Goal: Information Seeking & Learning: Learn about a topic

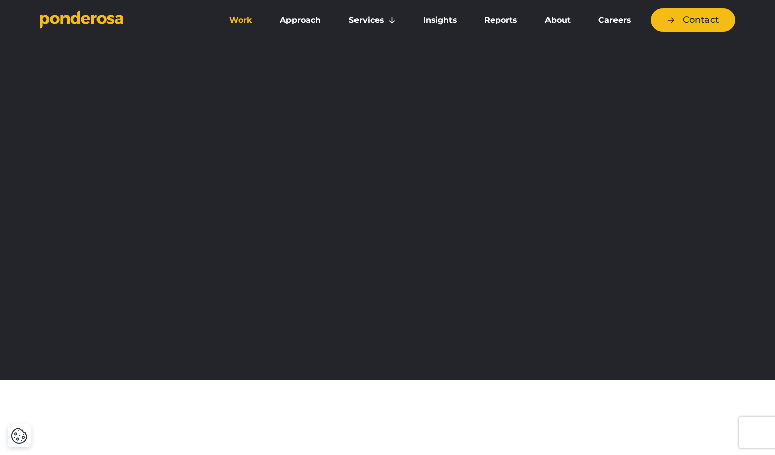
click at [242, 21] on link "Work" at bounding box center [240, 20] width 47 height 21
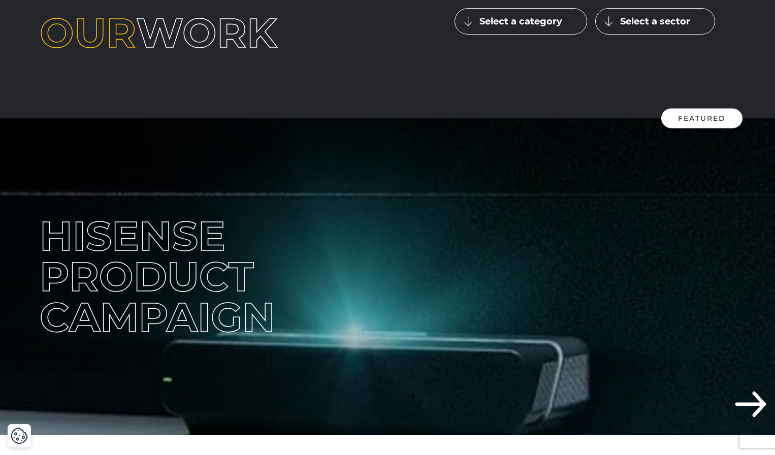
scroll to position [115, 0]
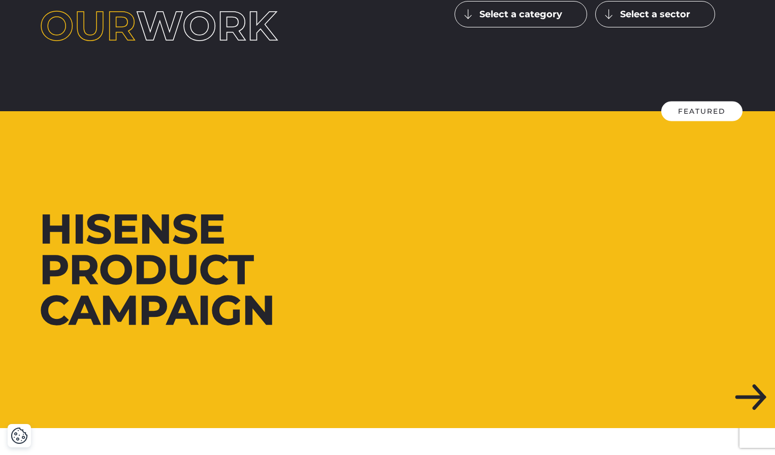
click at [760, 396] on div at bounding box center [387, 269] width 775 height 317
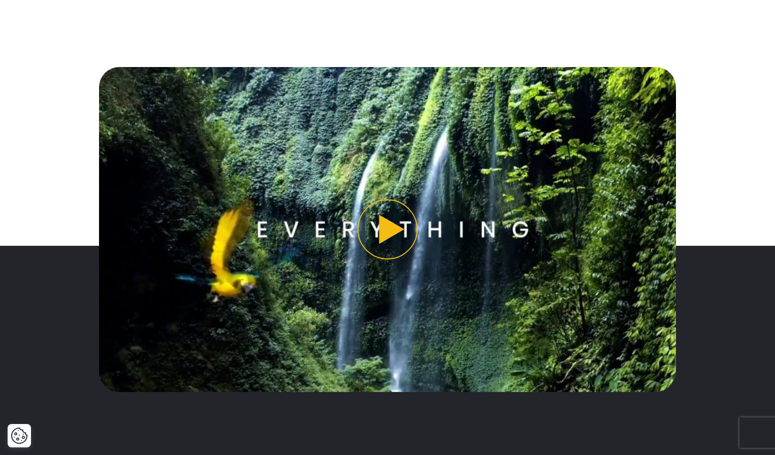
scroll to position [823, 0]
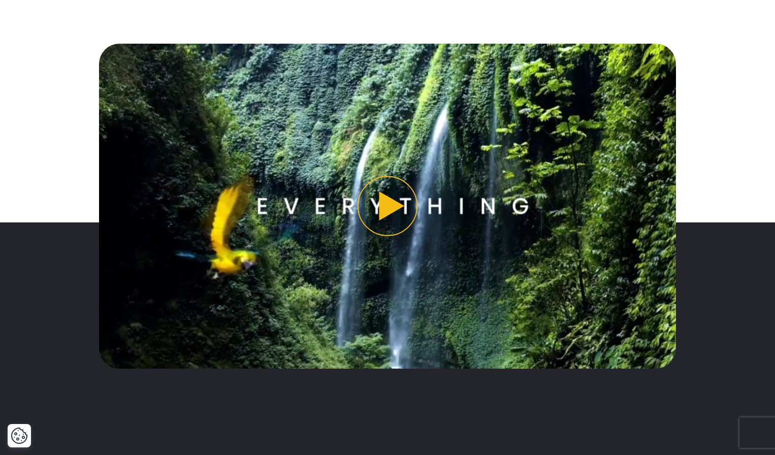
click at [390, 209] on button "Play video" at bounding box center [388, 206] width 578 height 325
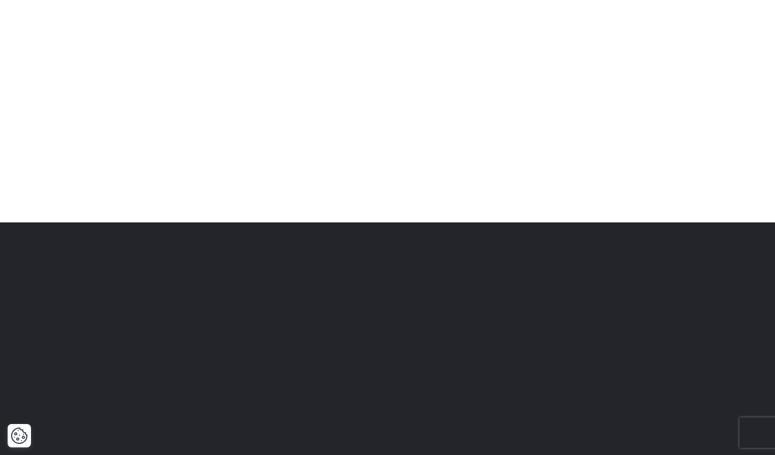
click at [709, 154] on div at bounding box center [387, 206] width 711 height 325
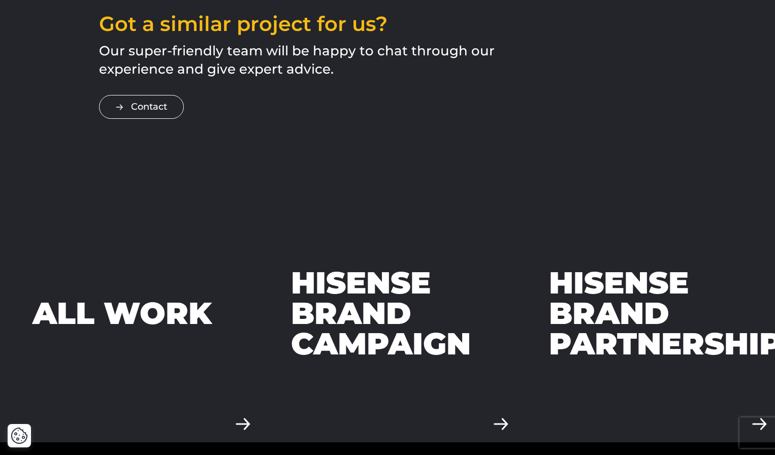
scroll to position [2842, 0]
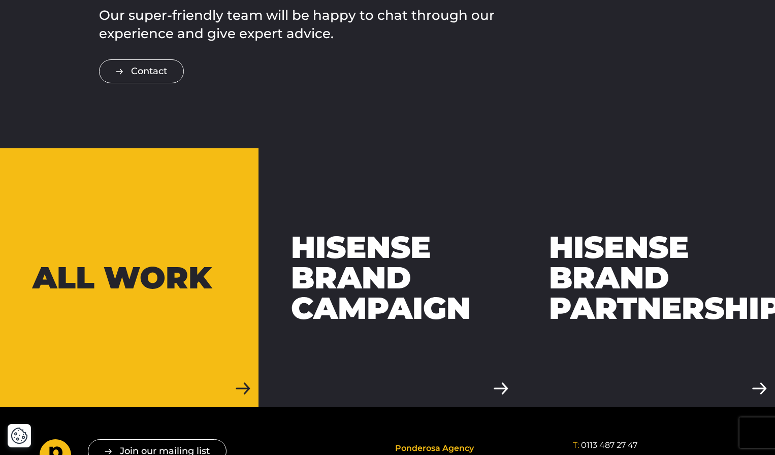
click at [167, 263] on div "All work" at bounding box center [122, 278] width 179 height 30
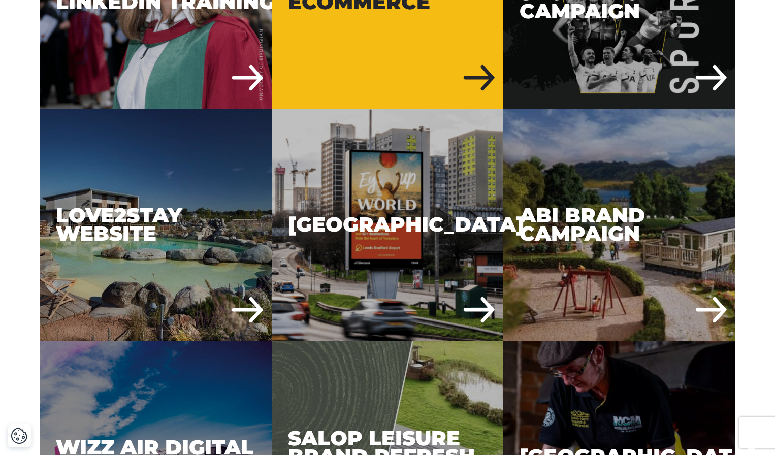
scroll to position [2104, 0]
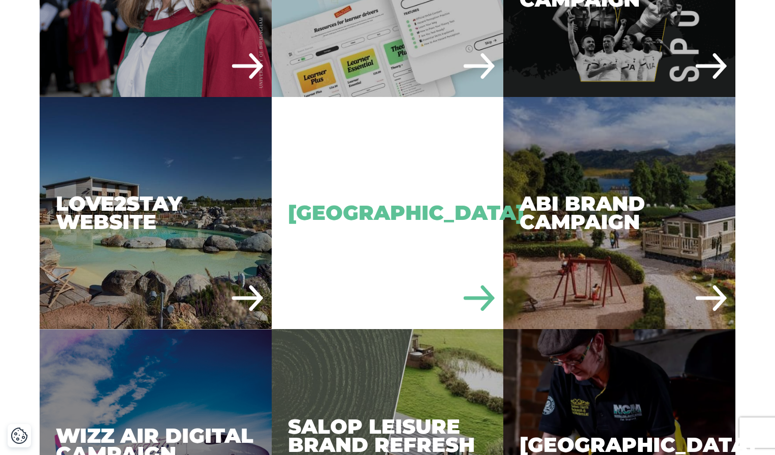
click at [356, 239] on div "Leeds Bradford Airport" at bounding box center [388, 213] width 232 height 232
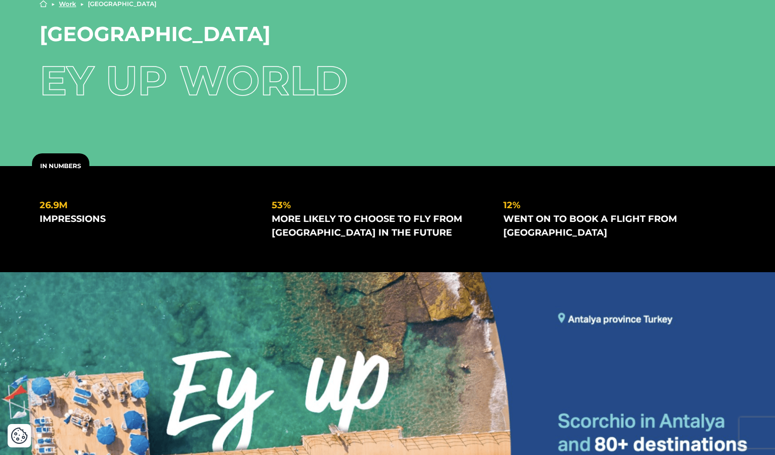
scroll to position [33, 0]
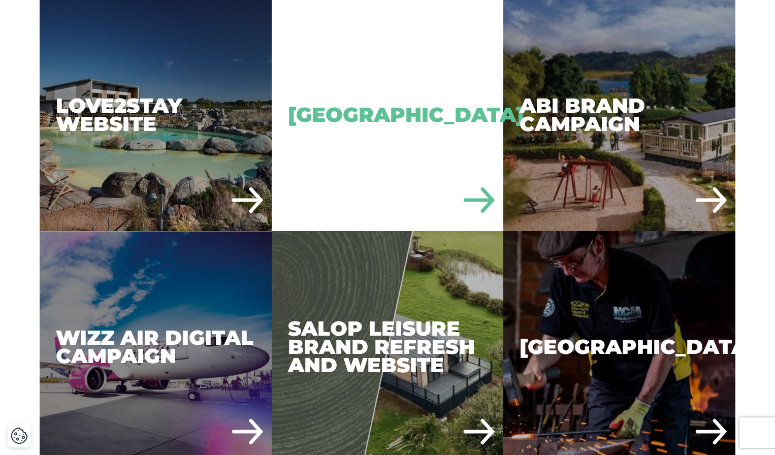
scroll to position [2204, 0]
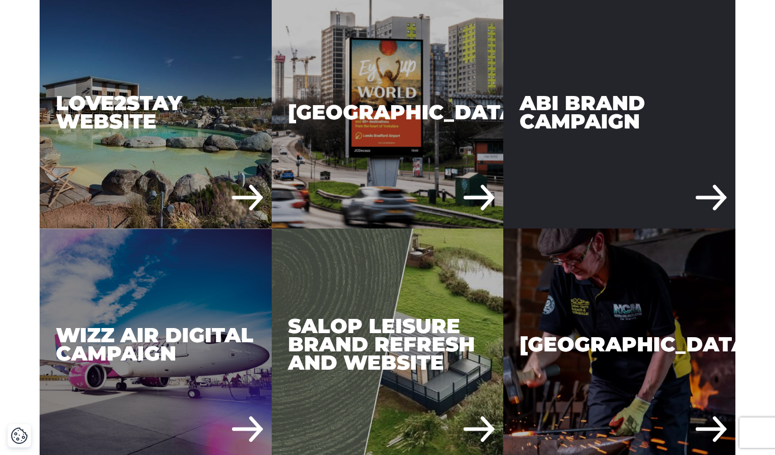
click at [584, 116] on div "ABI Brand Campaign" at bounding box center [620, 112] width 232 height 232
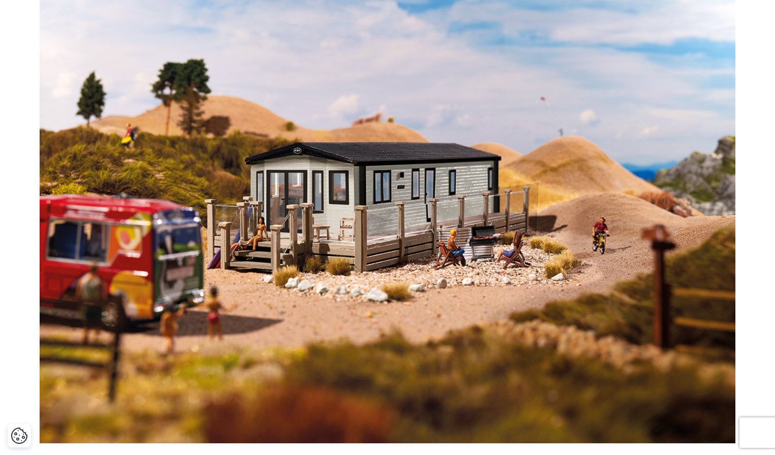
scroll to position [922, 0]
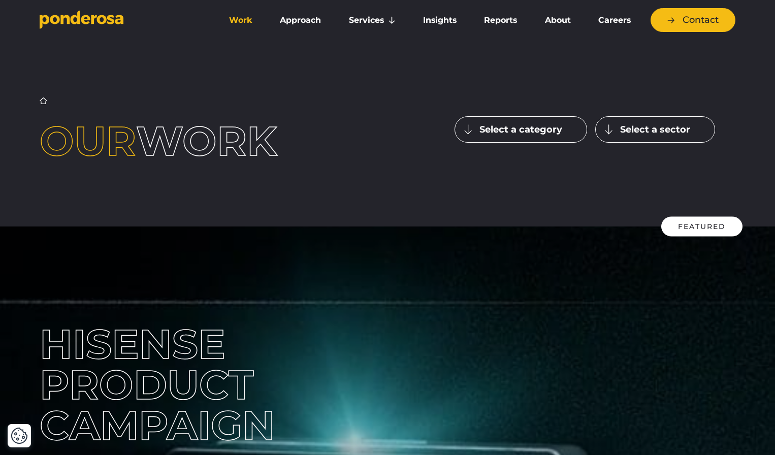
click at [233, 17] on link "Work" at bounding box center [240, 20] width 47 height 21
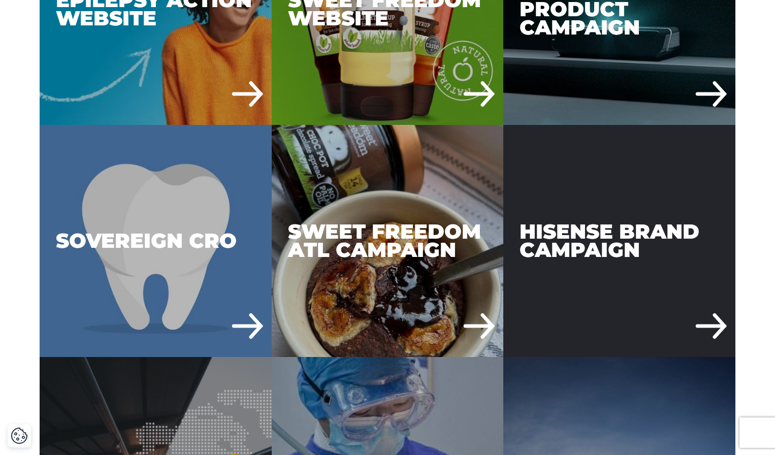
scroll to position [3475, 0]
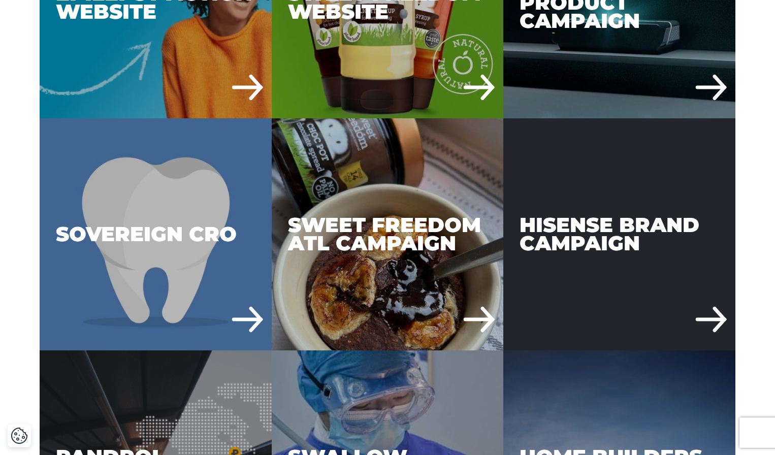
click at [629, 226] on div "Hisense Brand Campaign" at bounding box center [620, 234] width 232 height 232
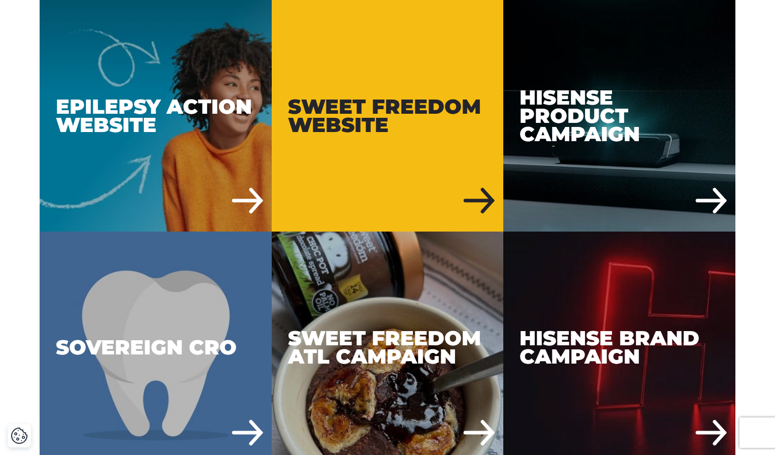
scroll to position [3363, 0]
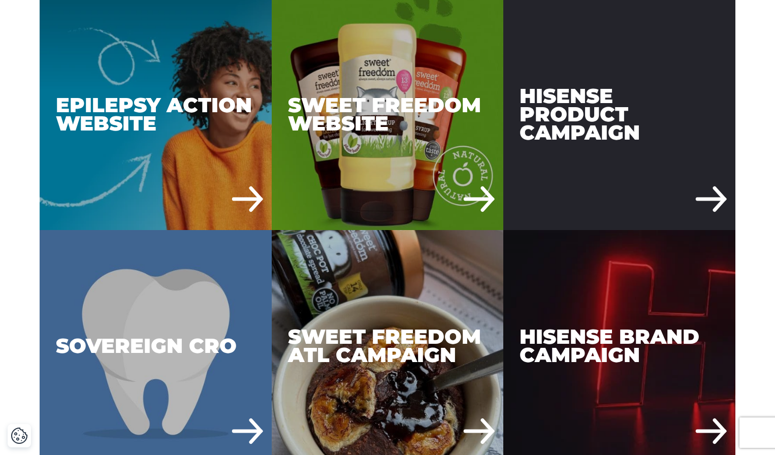
click at [603, 124] on div "Hisense Product Campaign" at bounding box center [620, 114] width 232 height 232
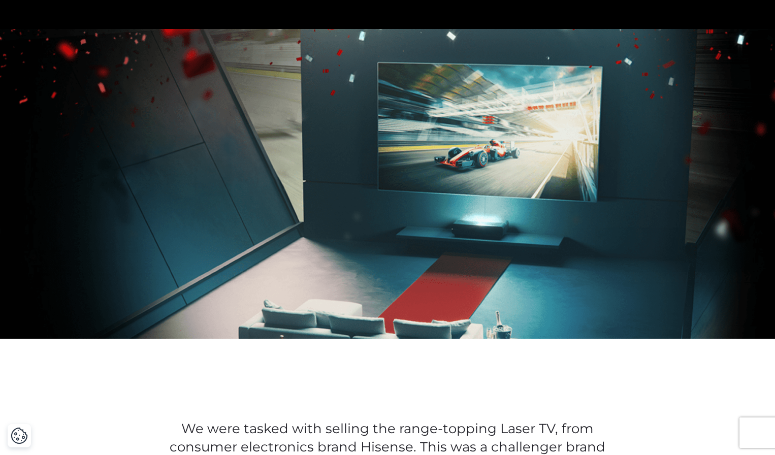
scroll to position [321, 0]
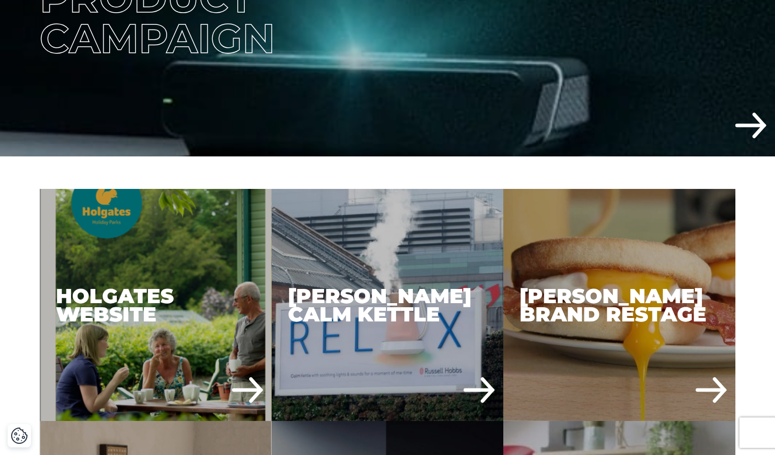
scroll to position [389, 0]
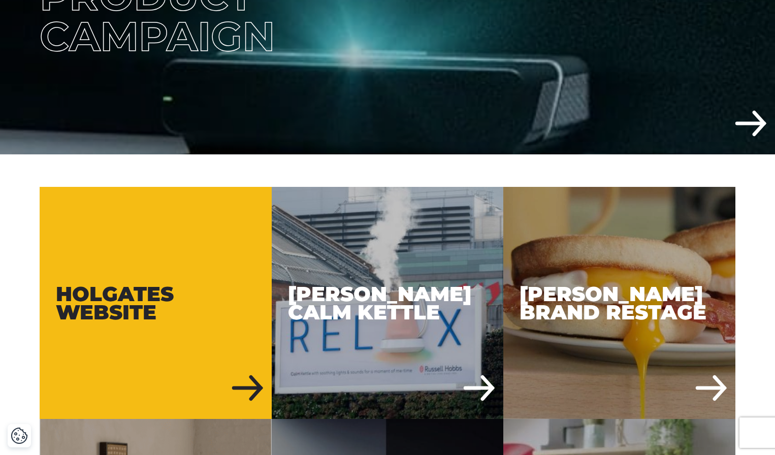
click at [181, 270] on div "Holgates Website" at bounding box center [156, 303] width 232 height 232
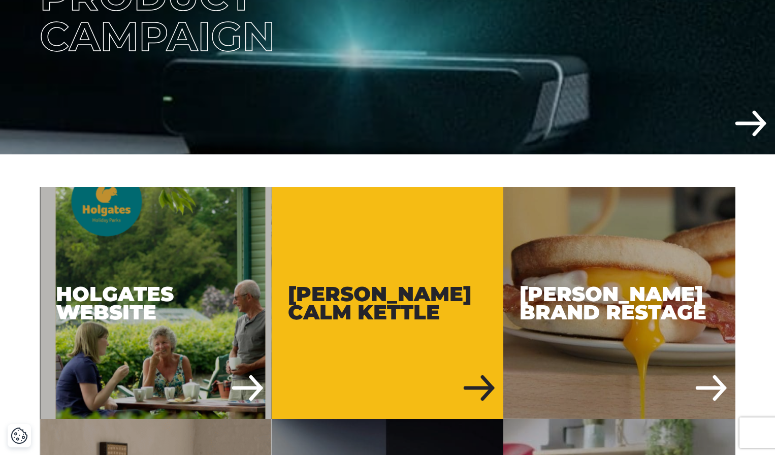
click at [423, 223] on div "[PERSON_NAME] Calm Kettle" at bounding box center [388, 303] width 232 height 232
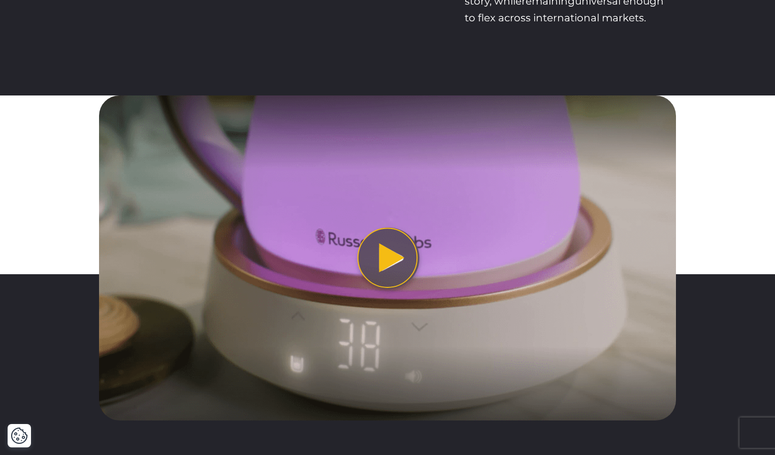
scroll to position [1192, 0]
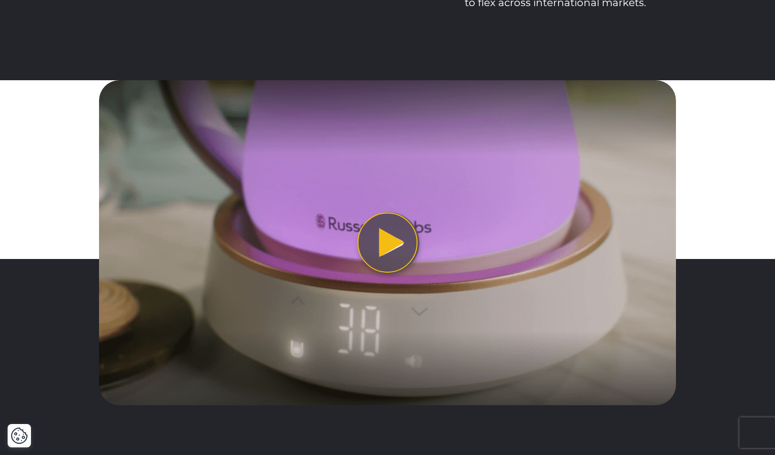
click at [395, 238] on button "Play video" at bounding box center [388, 242] width 578 height 325
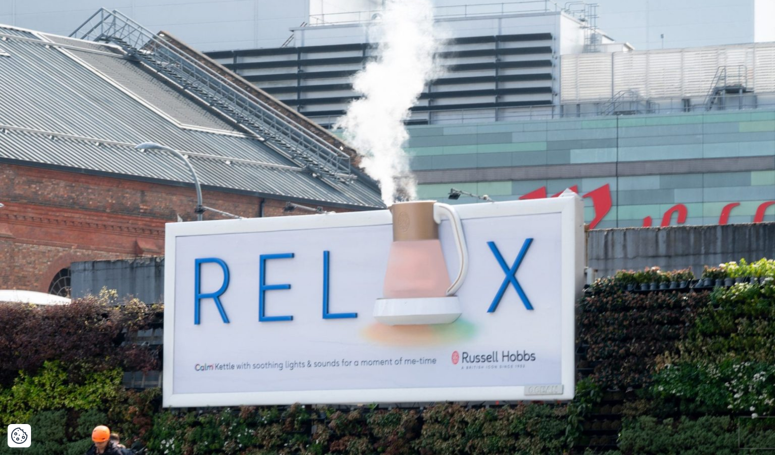
scroll to position [0, 0]
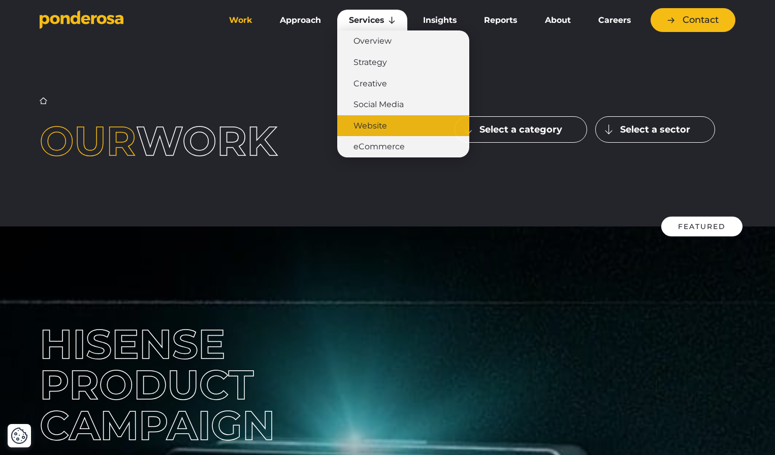
click at [379, 123] on link "Website" at bounding box center [403, 125] width 132 height 21
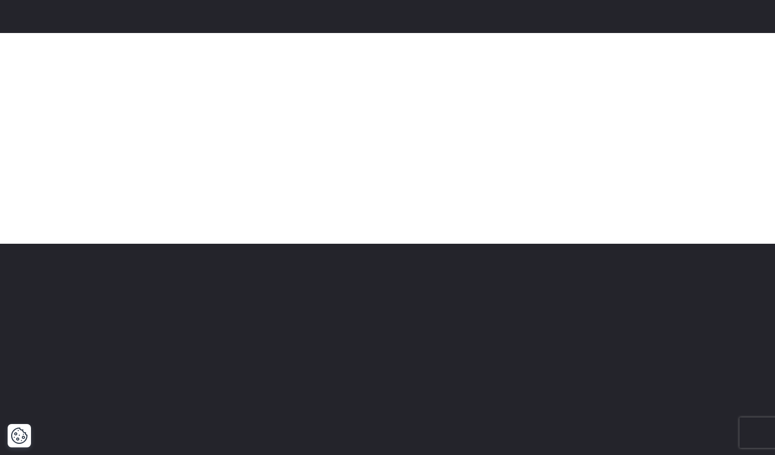
scroll to position [268, 0]
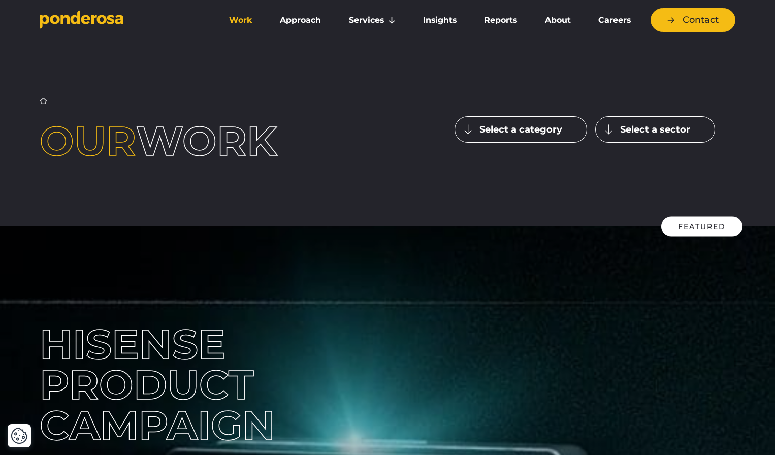
click at [519, 129] on button "Select a category" at bounding box center [521, 129] width 133 height 26
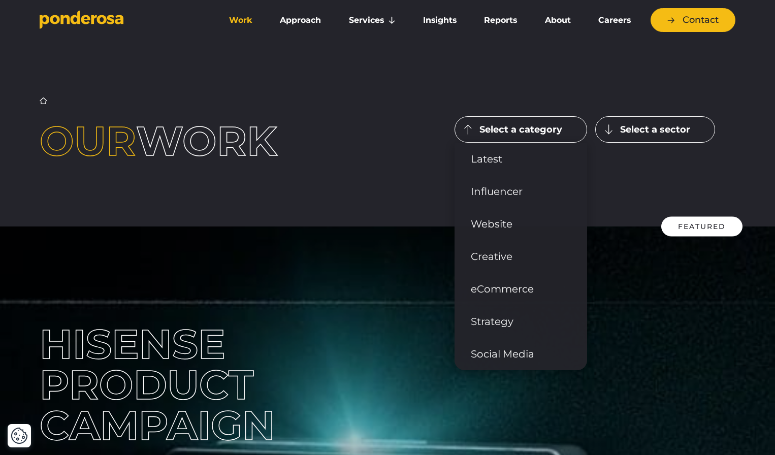
click at [641, 130] on button "Select a sector" at bounding box center [656, 129] width 120 height 26
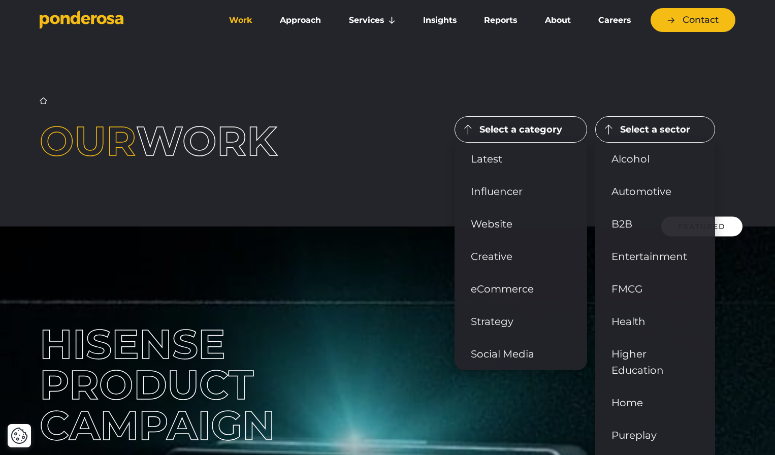
click at [386, 100] on div "Home ▶︎ Work Our work Select a category Latest Influencer" at bounding box center [387, 129] width 711 height 65
click at [635, 161] on link "Alcohol" at bounding box center [656, 159] width 120 height 33
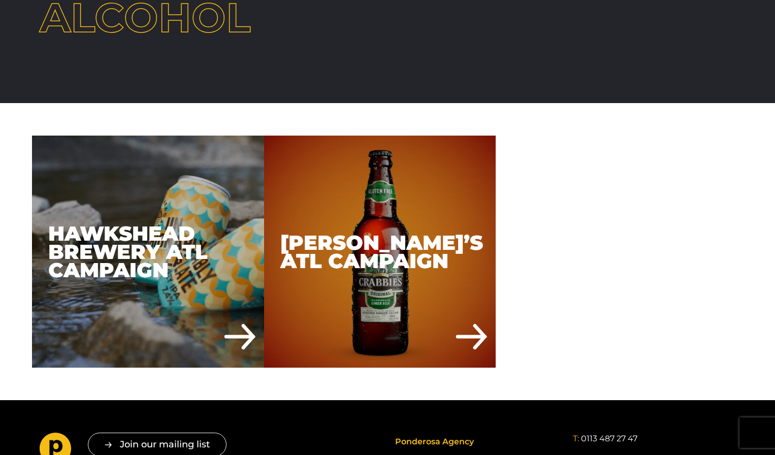
scroll to position [185, 0]
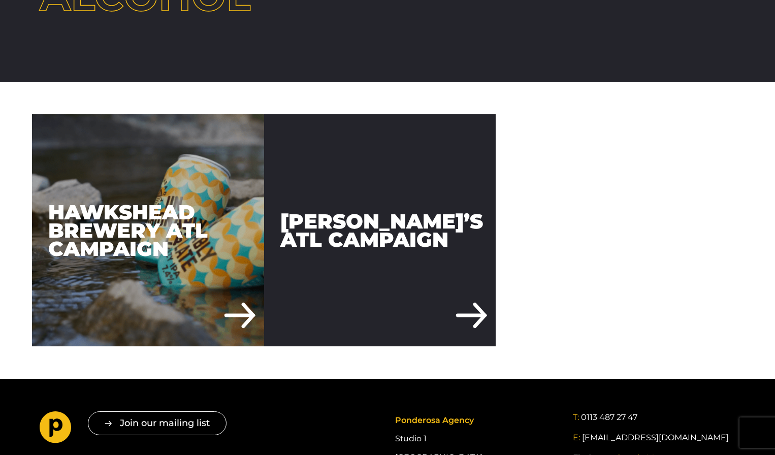
click at [378, 236] on div "[PERSON_NAME]’s ATL Campaign" at bounding box center [380, 230] width 232 height 232
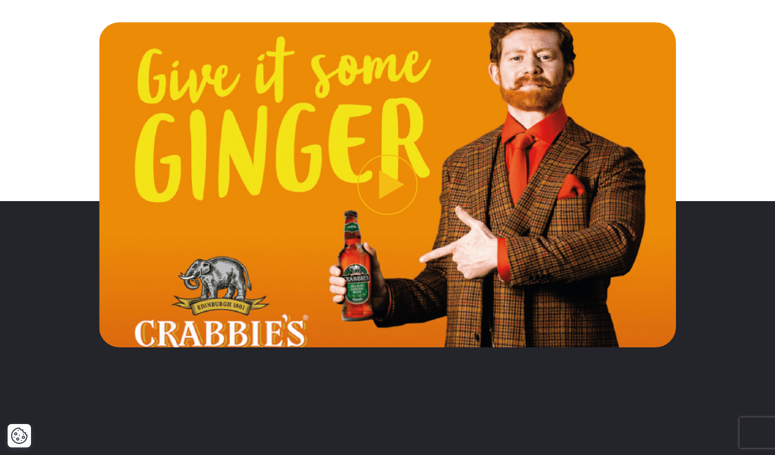
scroll to position [305, 0]
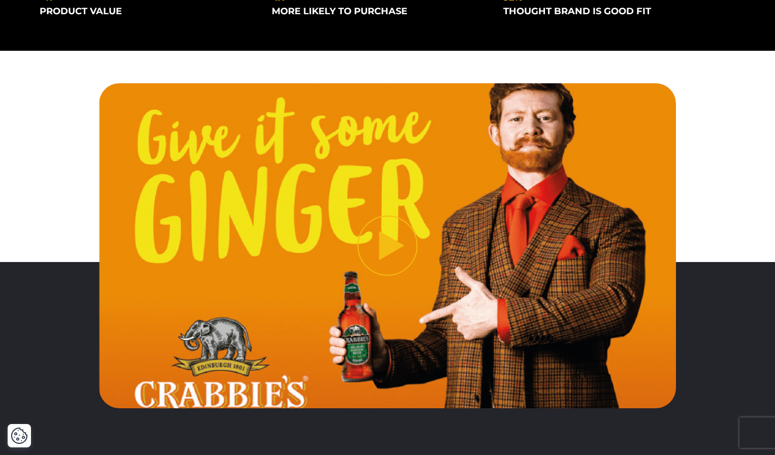
click at [399, 239] on button "Play video" at bounding box center [388, 245] width 578 height 325
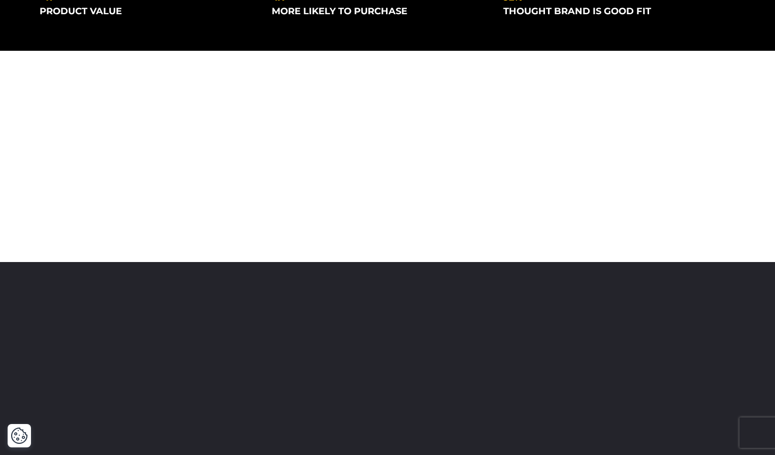
click at [34, 120] on div at bounding box center [387, 245] width 711 height 325
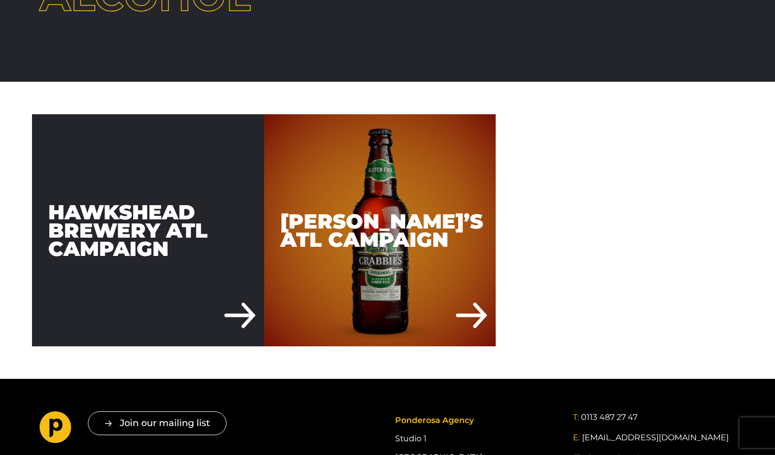
click at [208, 199] on div "Hawkshead Brewery ATL Campaign" at bounding box center [148, 230] width 232 height 232
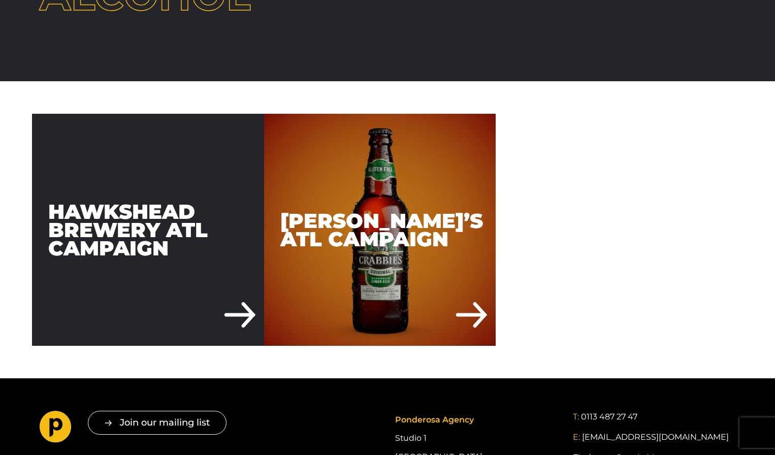
click at [145, 227] on div "Hawkshead Brewery ATL Campaign" at bounding box center [148, 230] width 232 height 232
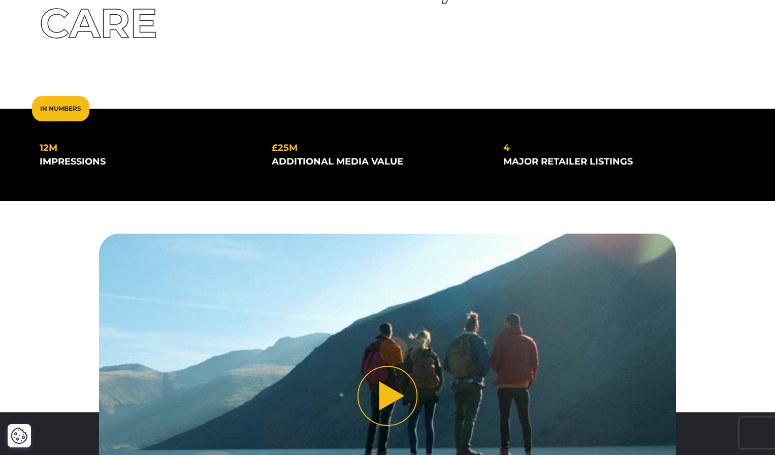
scroll to position [416, 0]
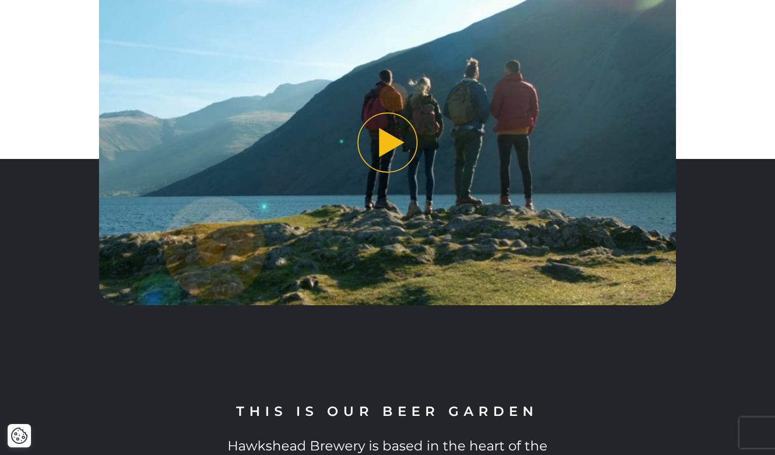
click at [386, 134] on button "Play video" at bounding box center [388, 142] width 578 height 325
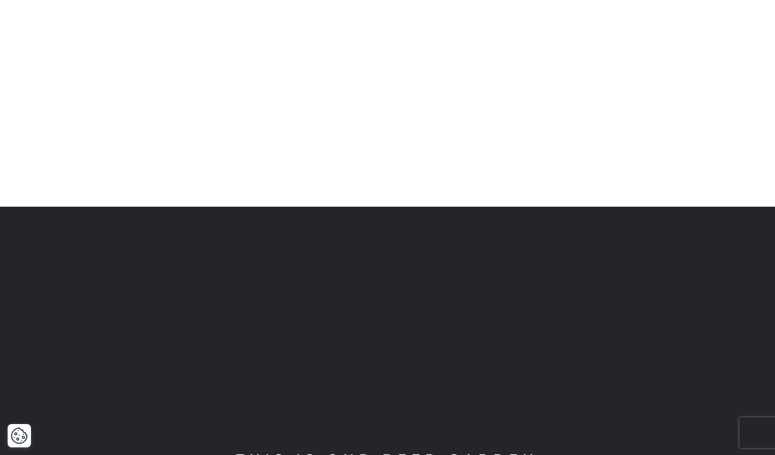
scroll to position [369, 0]
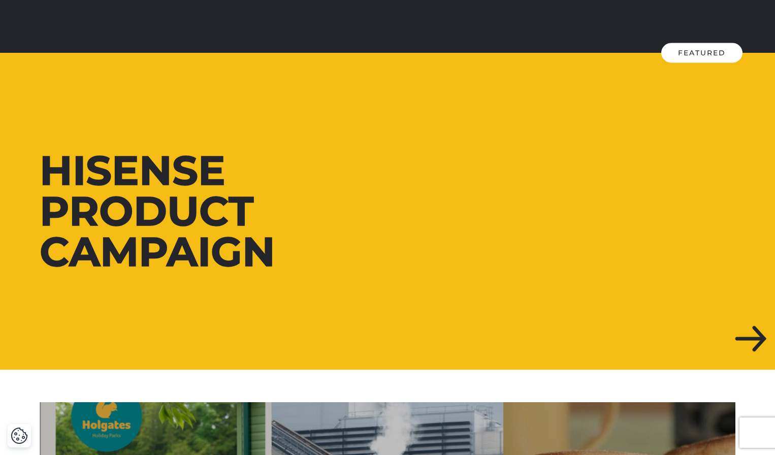
scroll to position [187, 0]
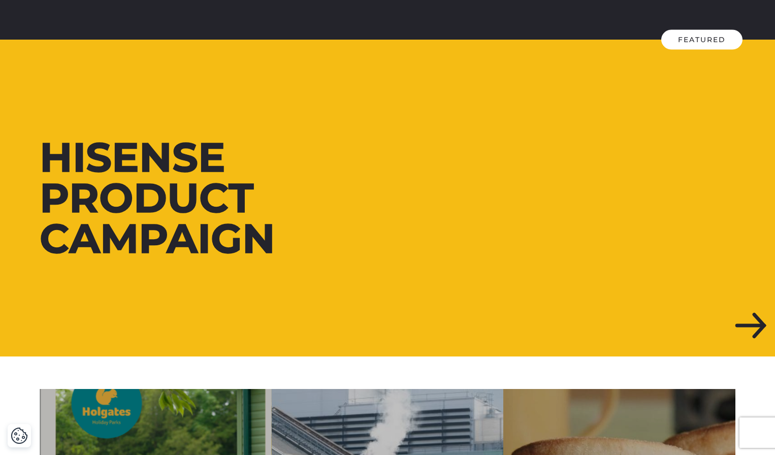
click at [483, 228] on div at bounding box center [387, 198] width 775 height 317
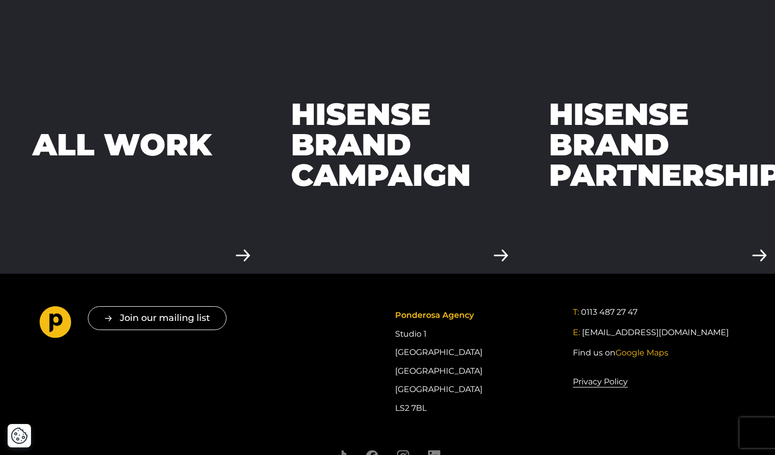
scroll to position [2973, 0]
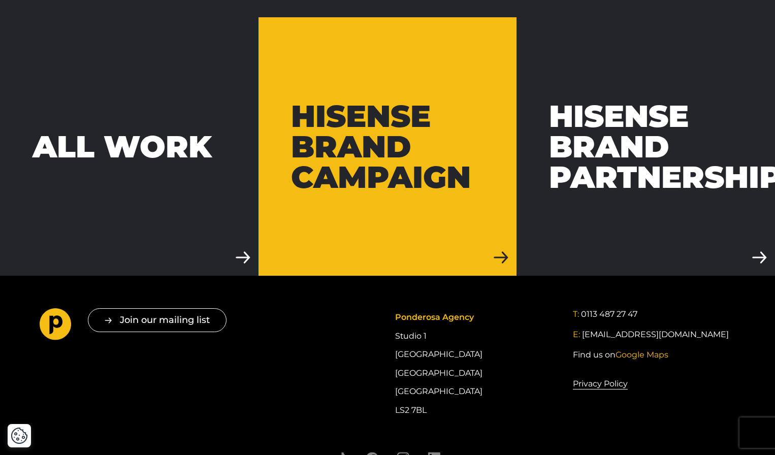
click at [363, 145] on div "Hisense Brand Campaign" at bounding box center [388, 146] width 194 height 91
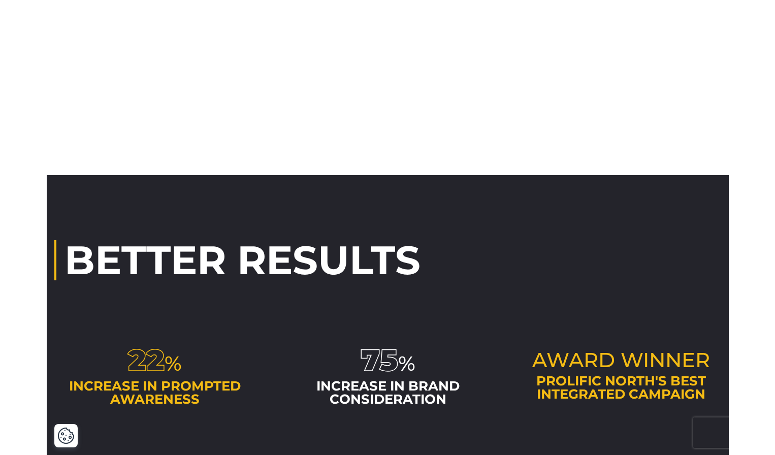
scroll to position [2111, 0]
